Goal: Task Accomplishment & Management: Manage account settings

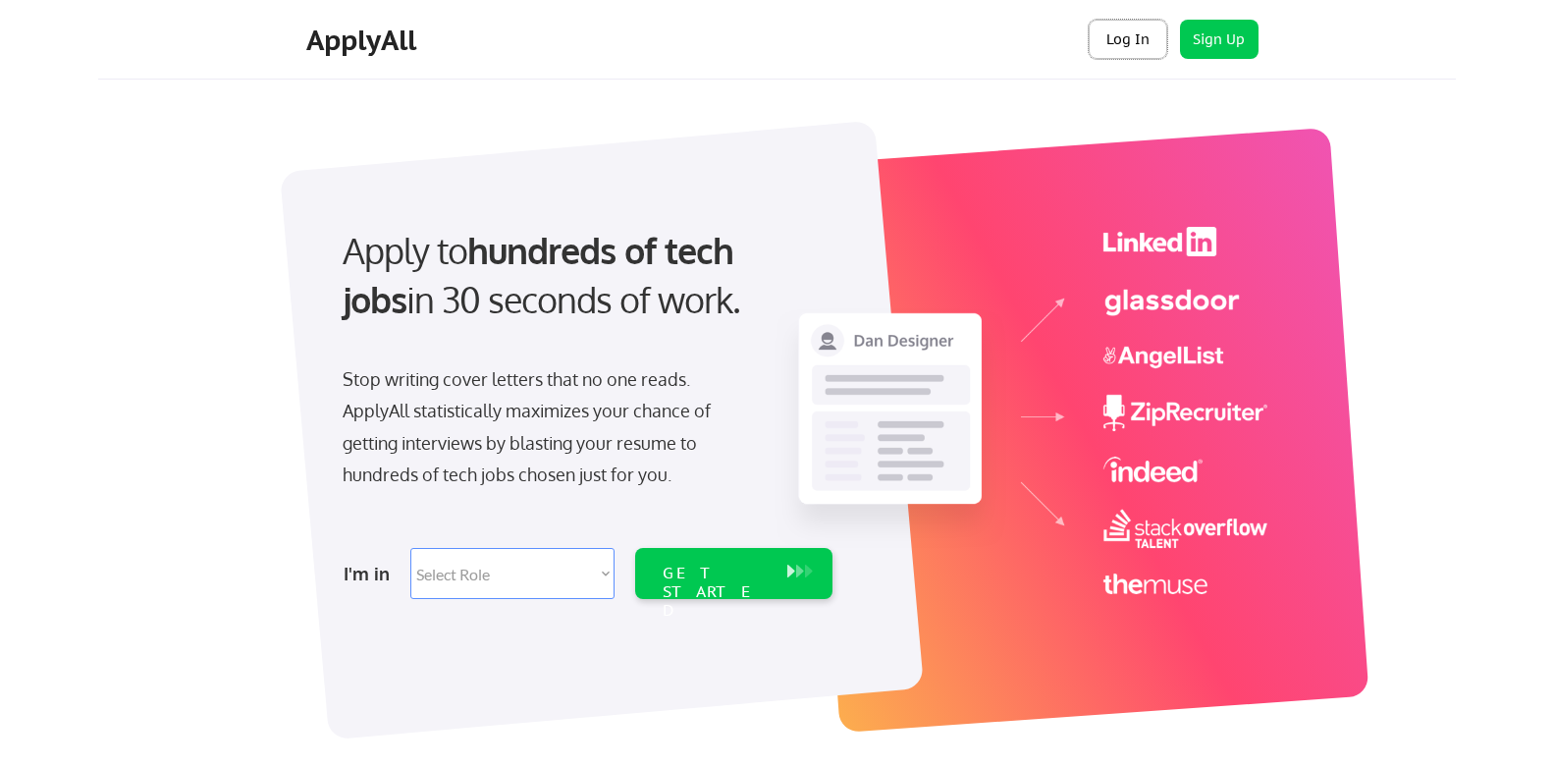
click at [1118, 47] on button "Log In" at bounding box center [1128, 39] width 79 height 39
